Goal: Ask a question

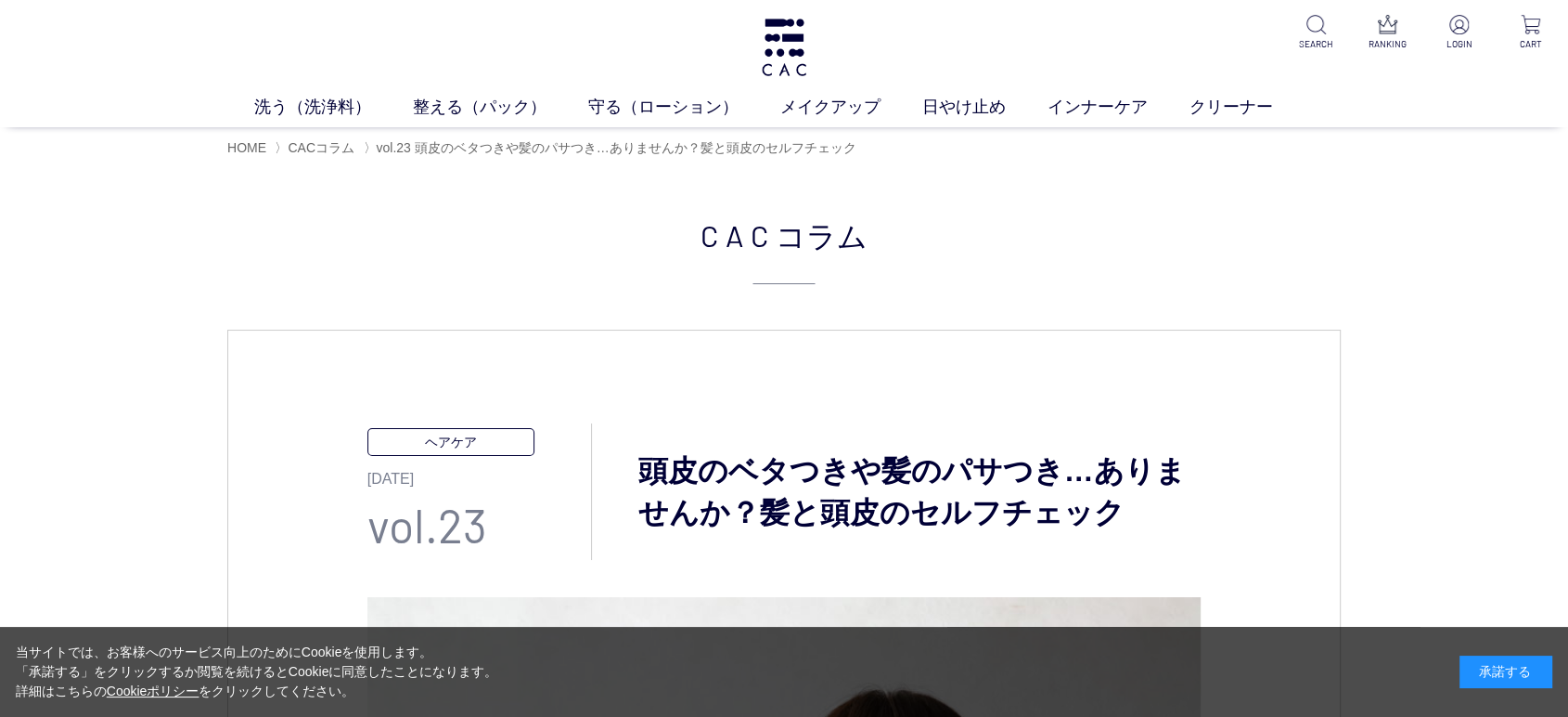
drag, startPoint x: 1519, startPoint y: 666, endPoint x: 1199, endPoint y: 518, distance: 352.6
click at [1519, 667] on div "承諾する" at bounding box center [1505, 671] width 93 height 32
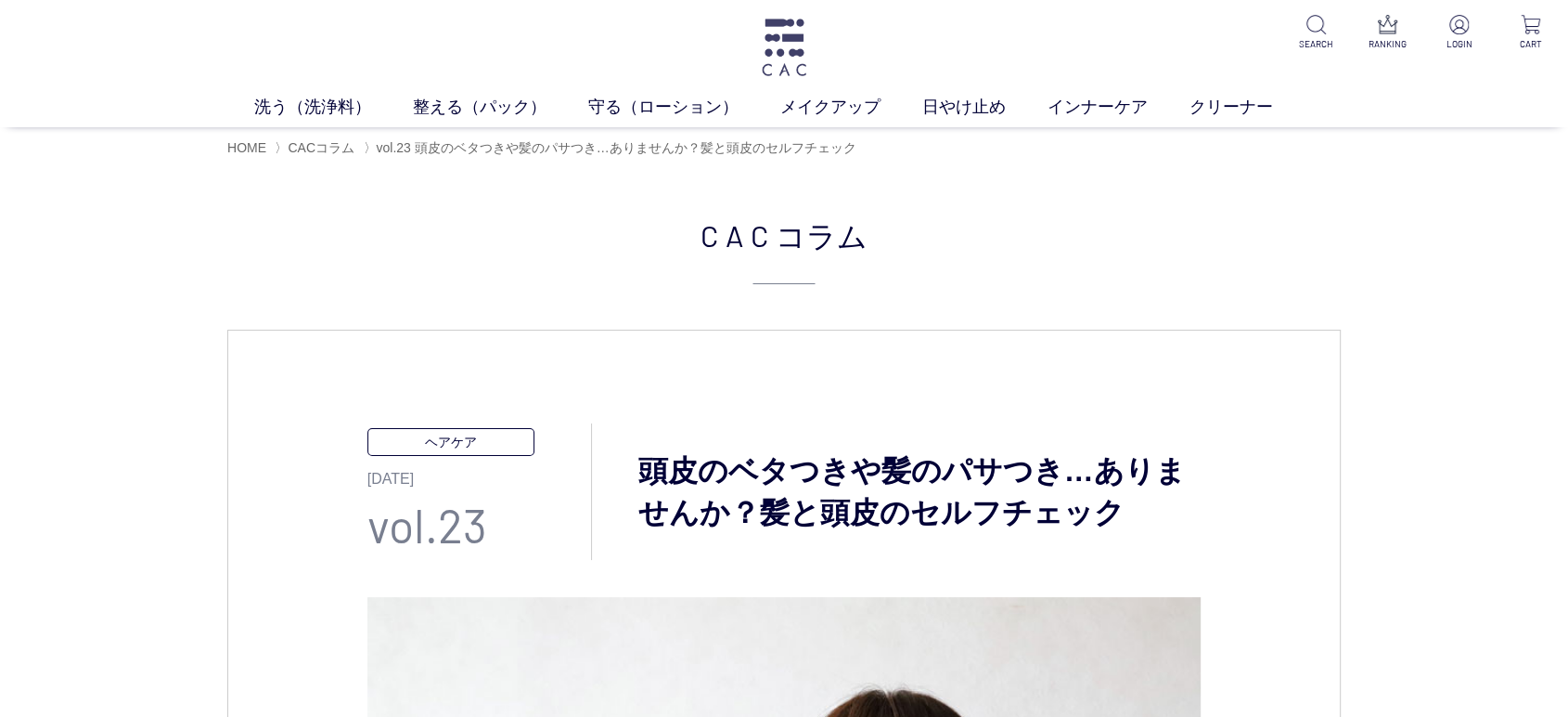
drag, startPoint x: 750, startPoint y: 51, endPoint x: 787, endPoint y: 51, distance: 37.0
click at [787, 51] on div "洗う（洗浄料） 液体洗浄料 パウダー洗浄料 泡洗顔料 グッズ 整える（パック） フェイスパック ヘアパック 守る（ローション） 保湿化粧水 柔軟化粧水 美容液…" at bounding box center [784, 64] width 1568 height 127
click at [787, 51] on img at bounding box center [784, 47] width 50 height 58
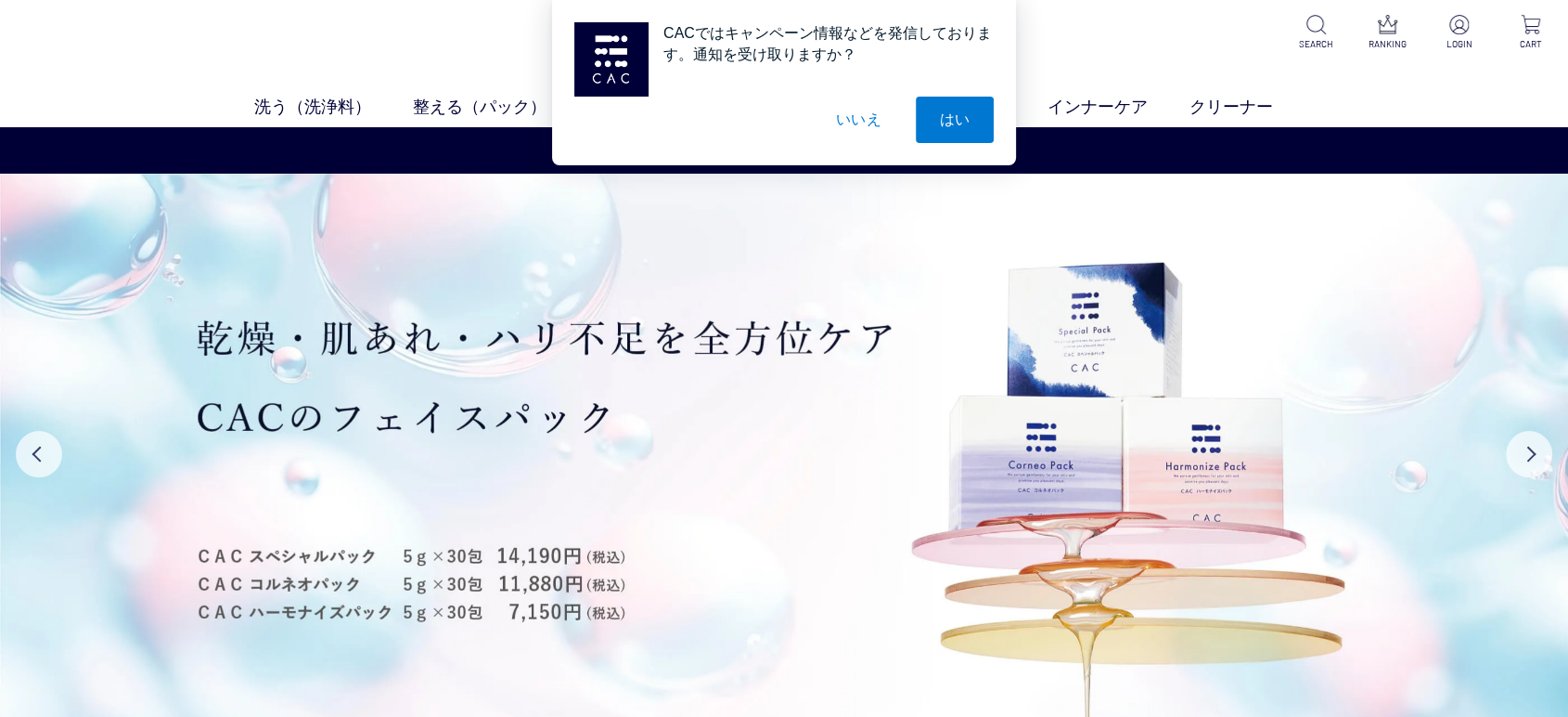
click at [872, 121] on button "いいえ" at bounding box center [859, 119] width 93 height 46
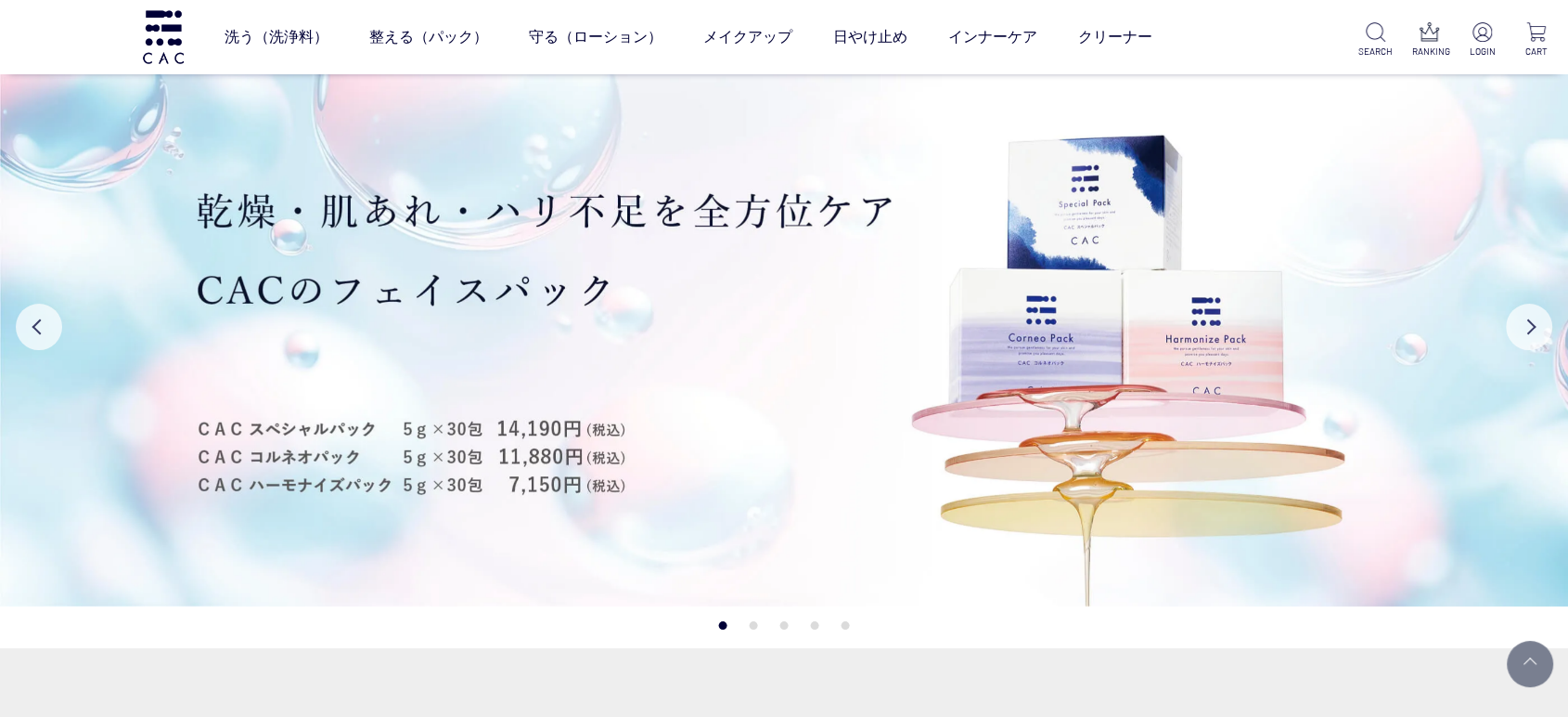
scroll to position [627, 0]
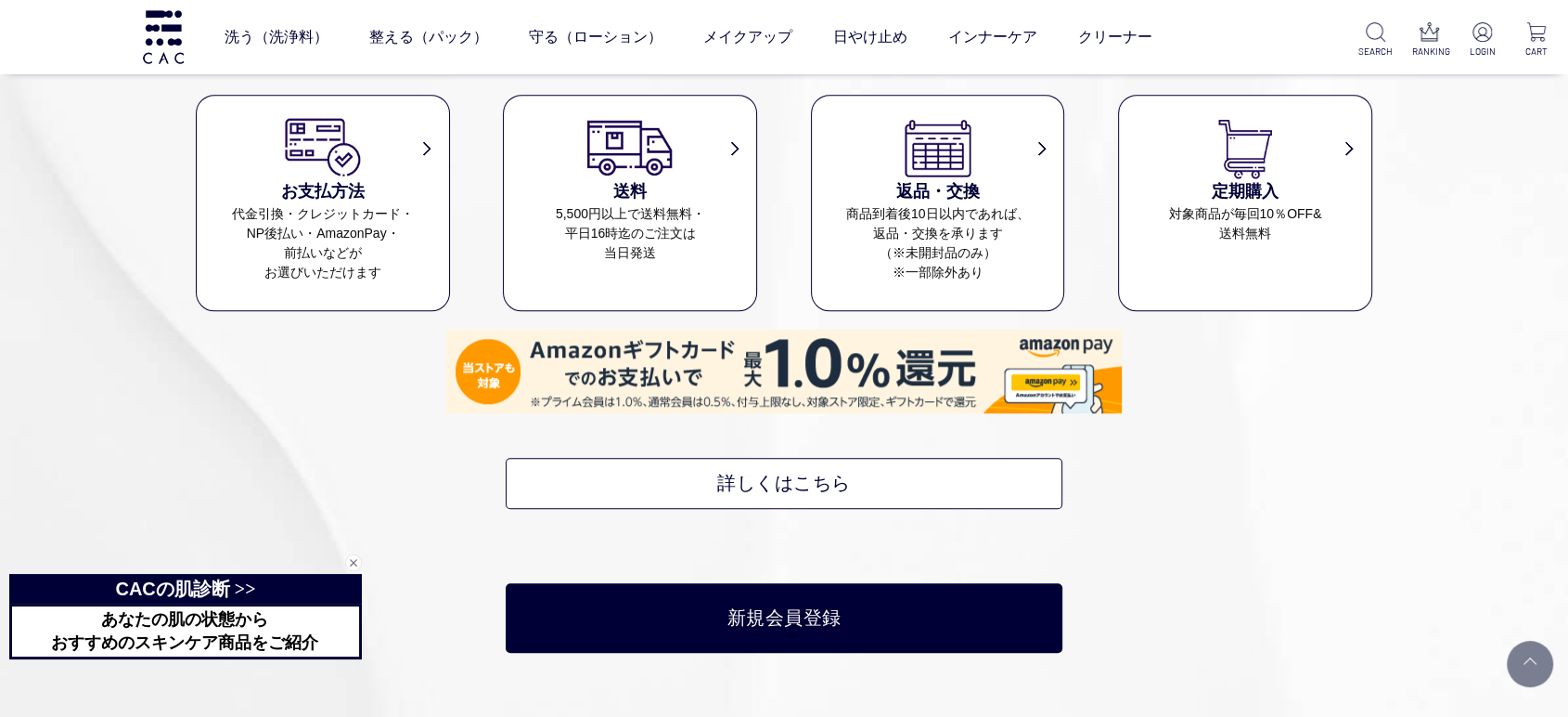
scroll to position [8727, 0]
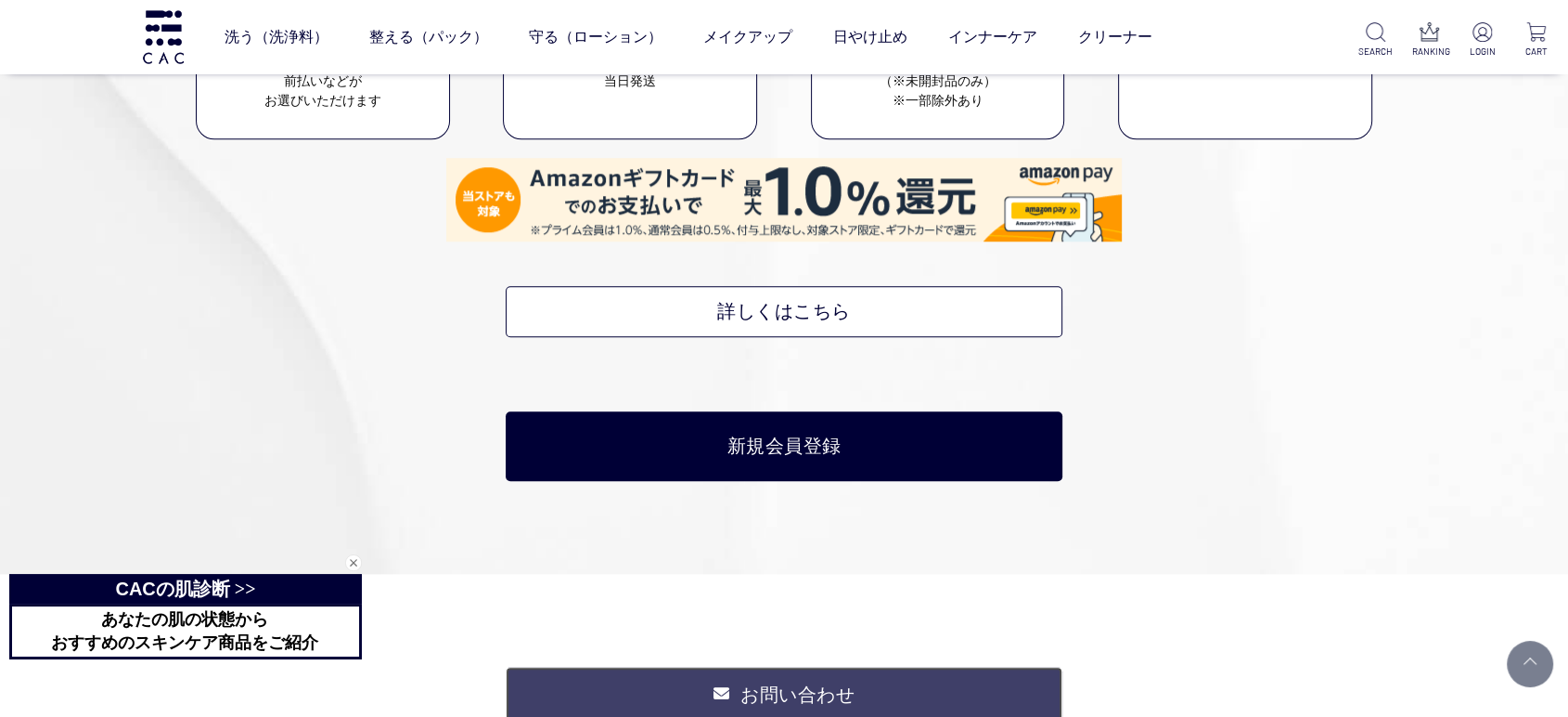
click at [746, 667] on link "お問い合わせ" at bounding box center [784, 695] width 557 height 56
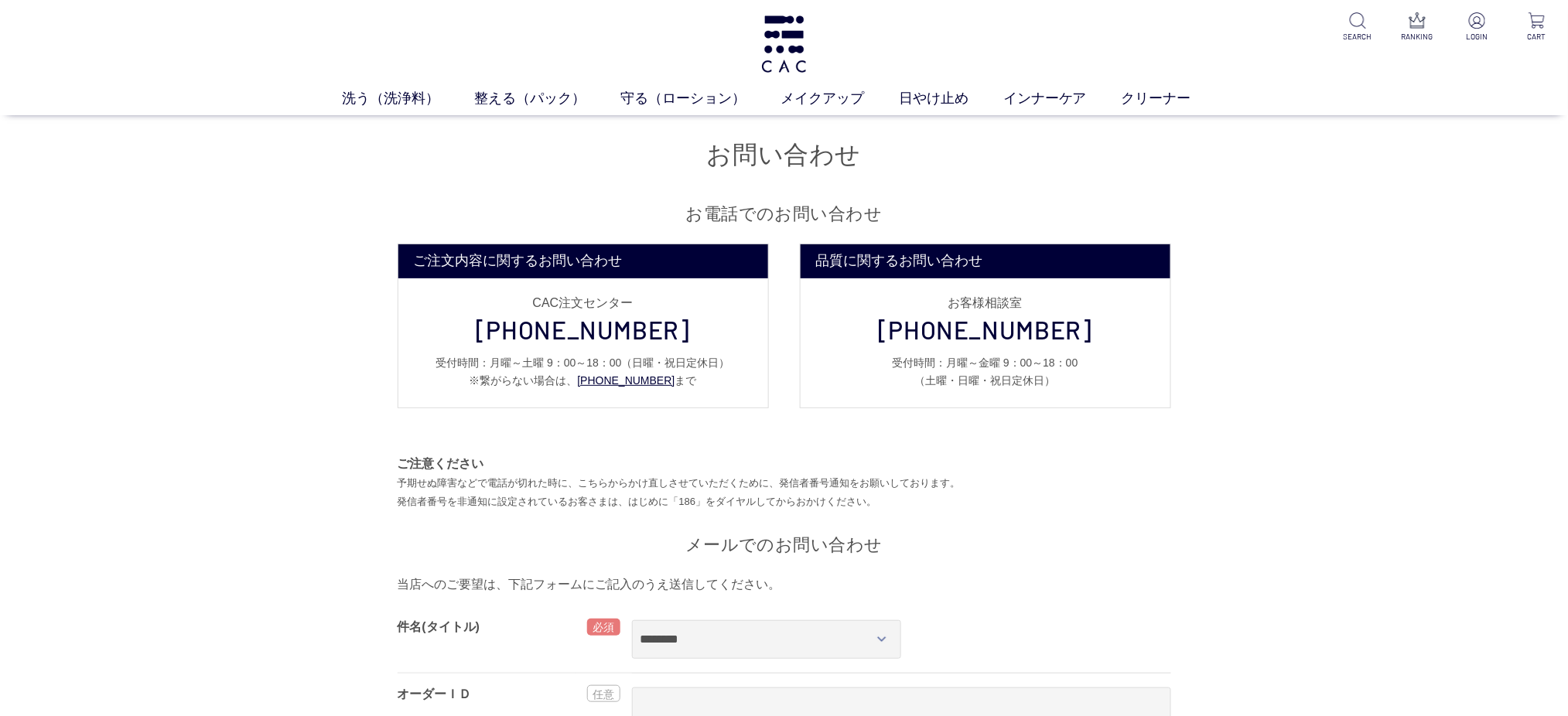
scroll to position [344, 0]
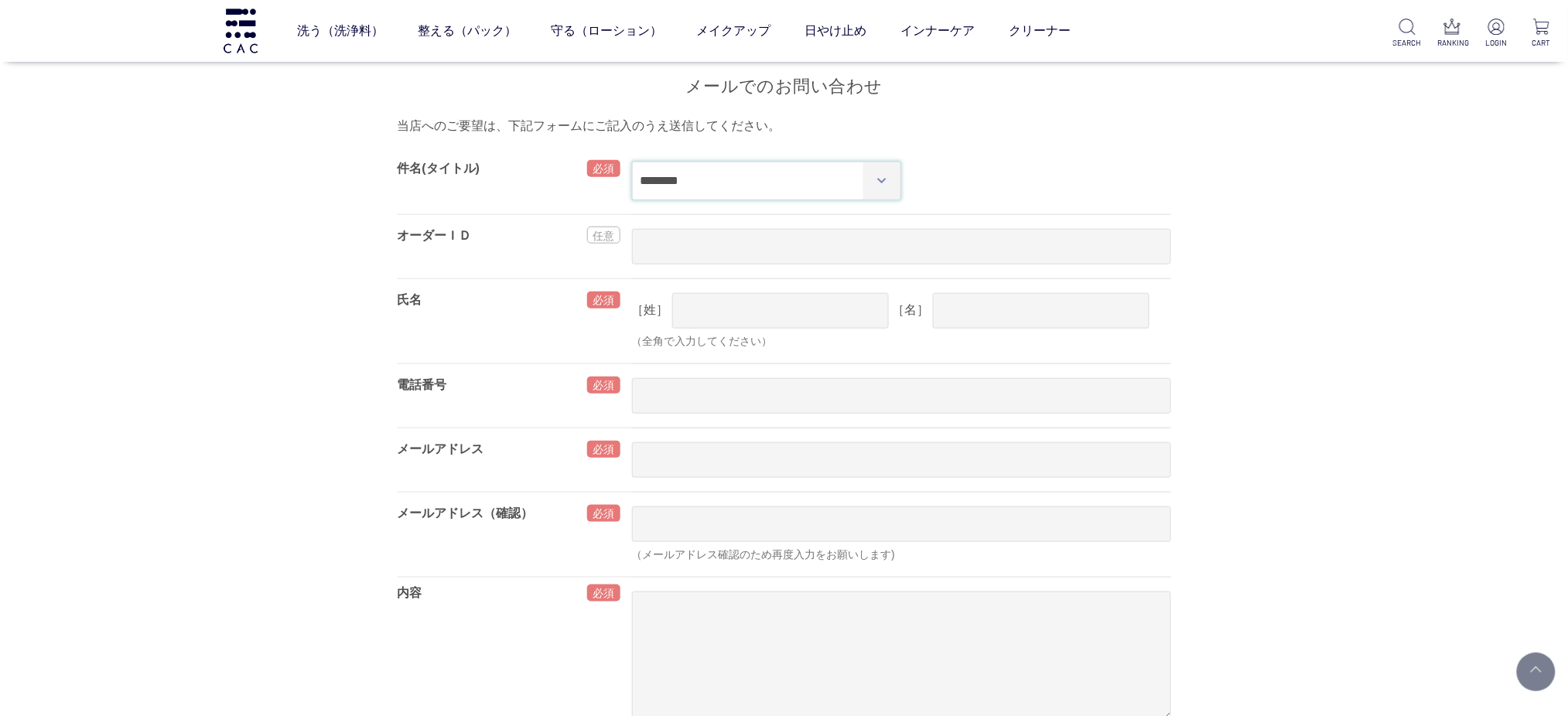
click at [741, 169] on select "**********" at bounding box center [767, 180] width 270 height 38
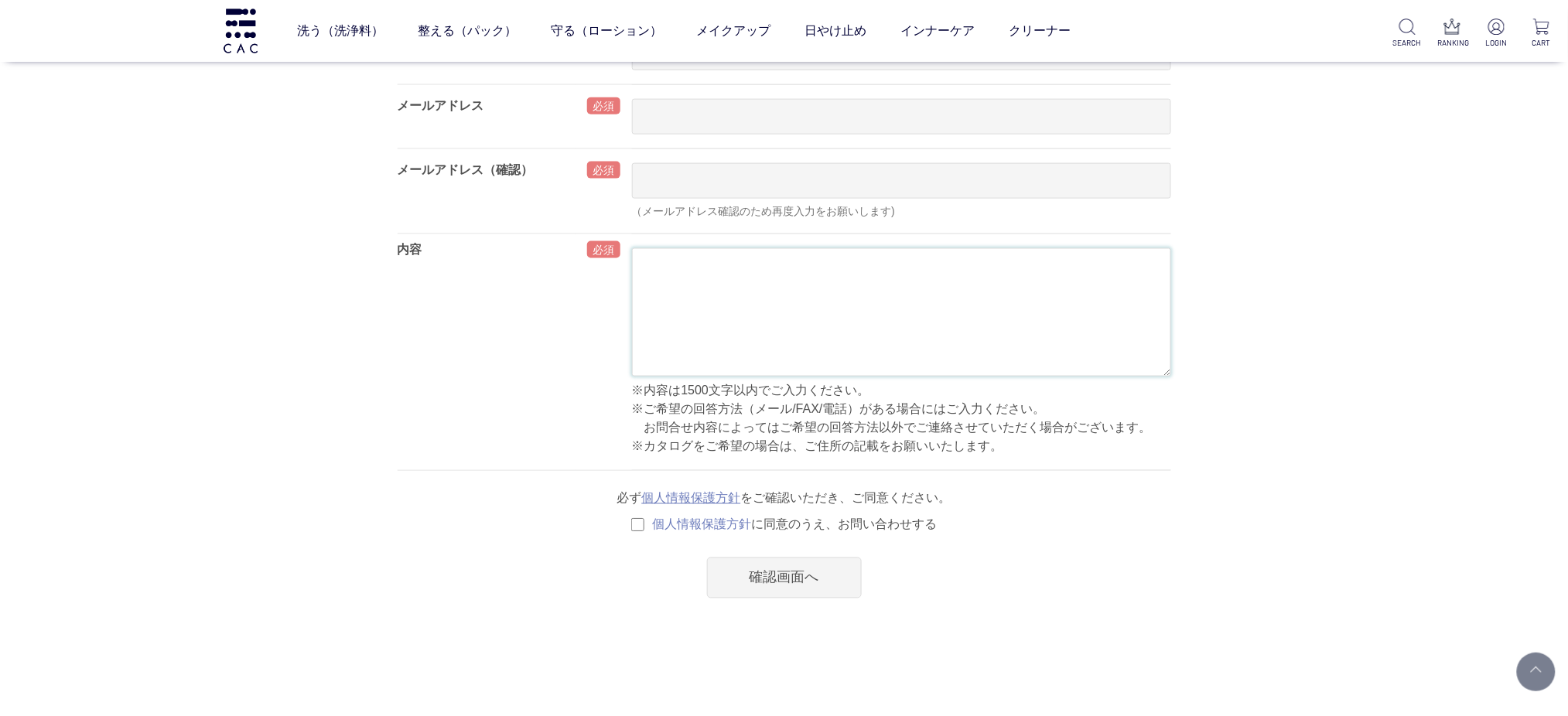
click at [725, 263] on textarea at bounding box center [902, 313] width 540 height 129
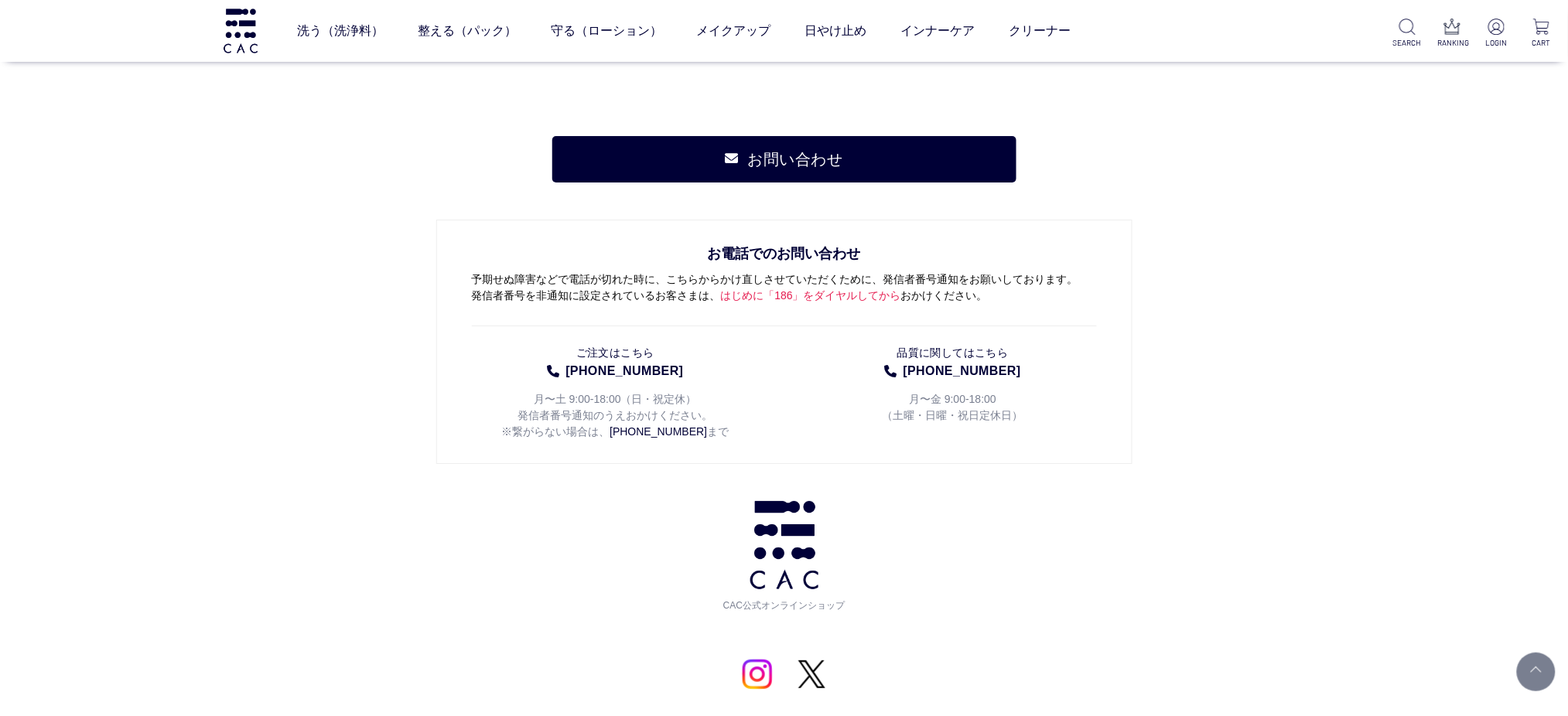
scroll to position [1890, 0]
